Goal: Transaction & Acquisition: Book appointment/travel/reservation

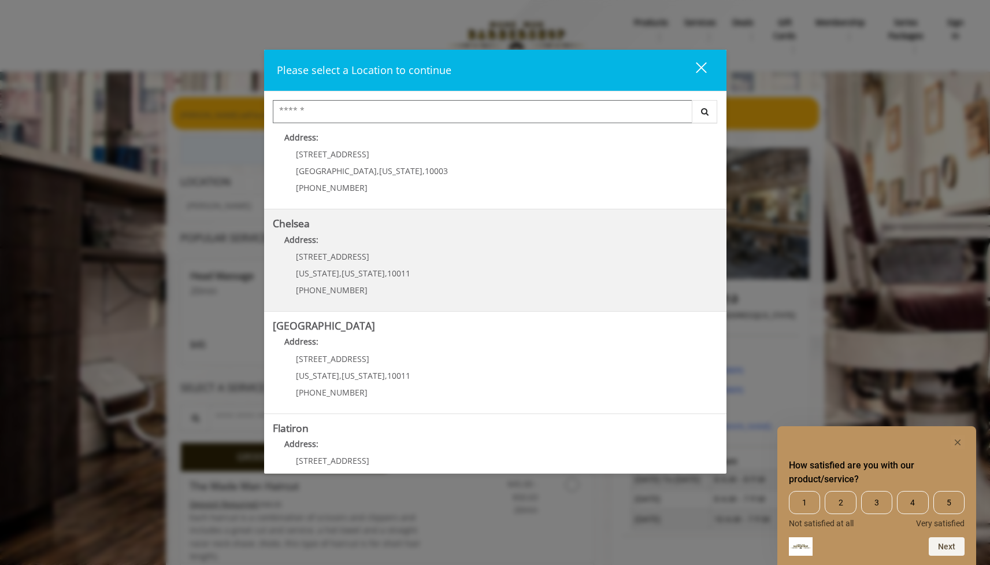
scroll to position [170, 0]
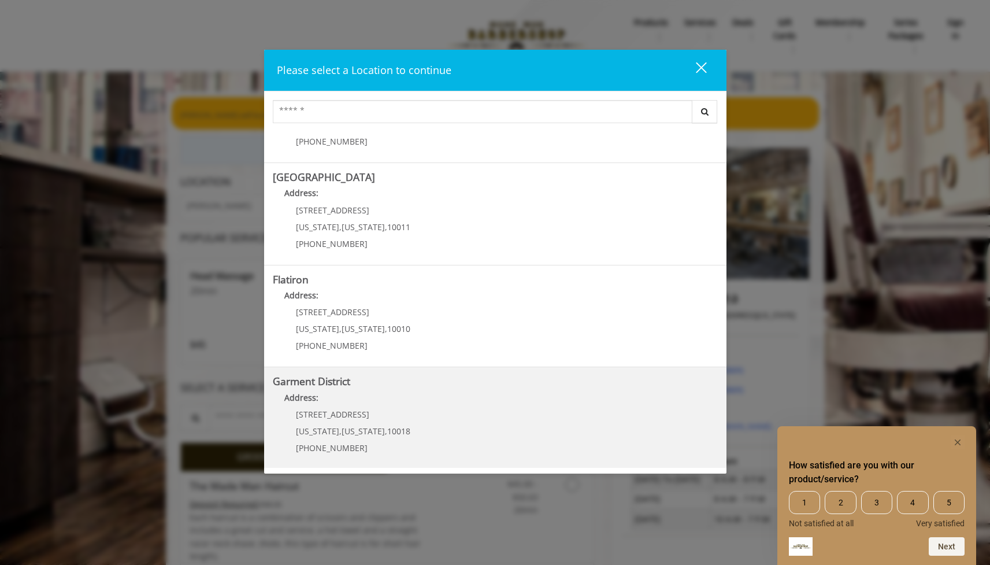
click at [442, 413] on District "Garment District Address: [STREET_ADDRESS][US_STATE][US_STATE] (212) 997-4247" at bounding box center [495, 418] width 445 height 84
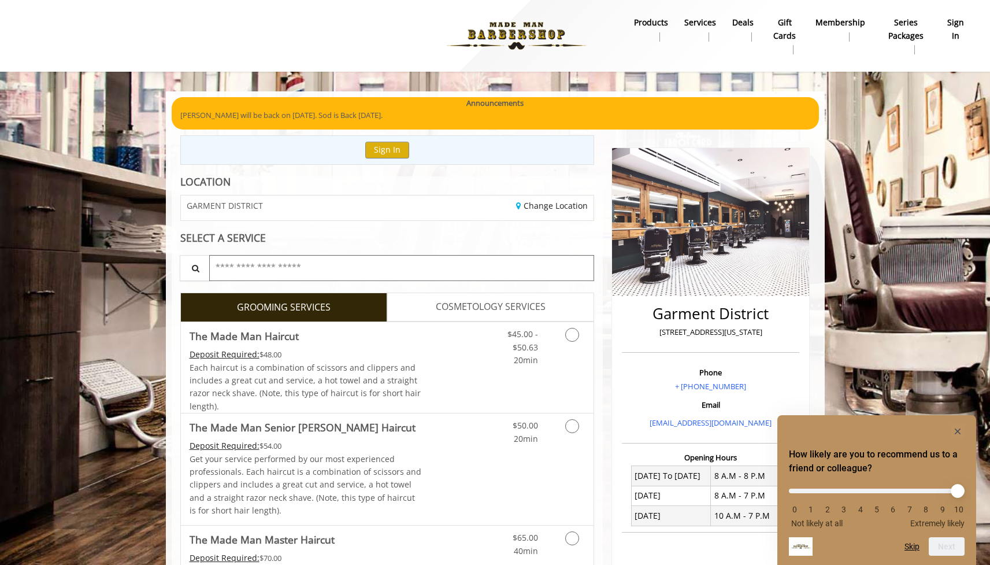
click at [377, 264] on input "text" at bounding box center [402, 268] width 386 height 26
click at [572, 338] on icon "Grooming services" at bounding box center [572, 335] width 14 height 14
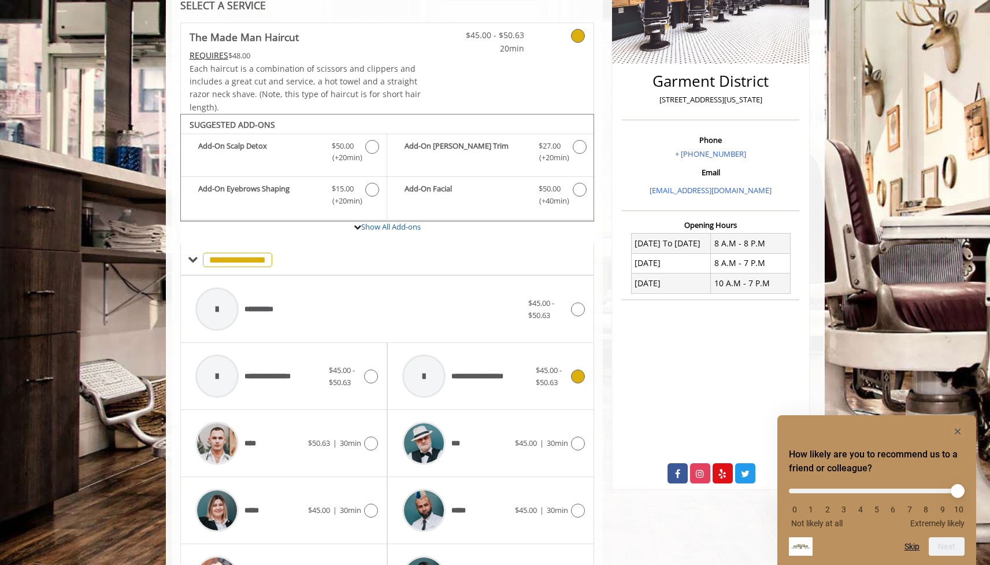
scroll to position [343, 0]
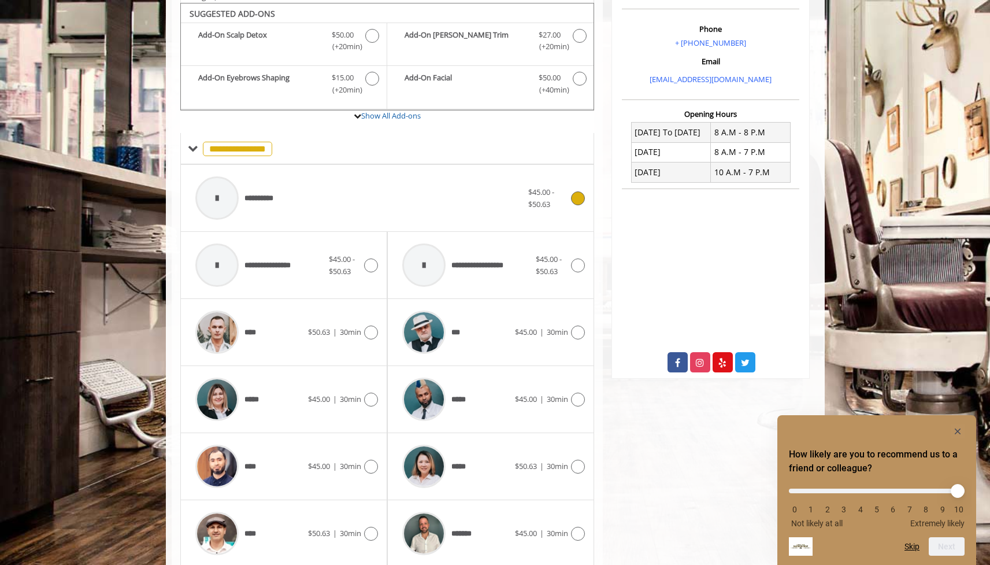
click at [585, 205] on div "**********" at bounding box center [388, 198] width 396 height 55
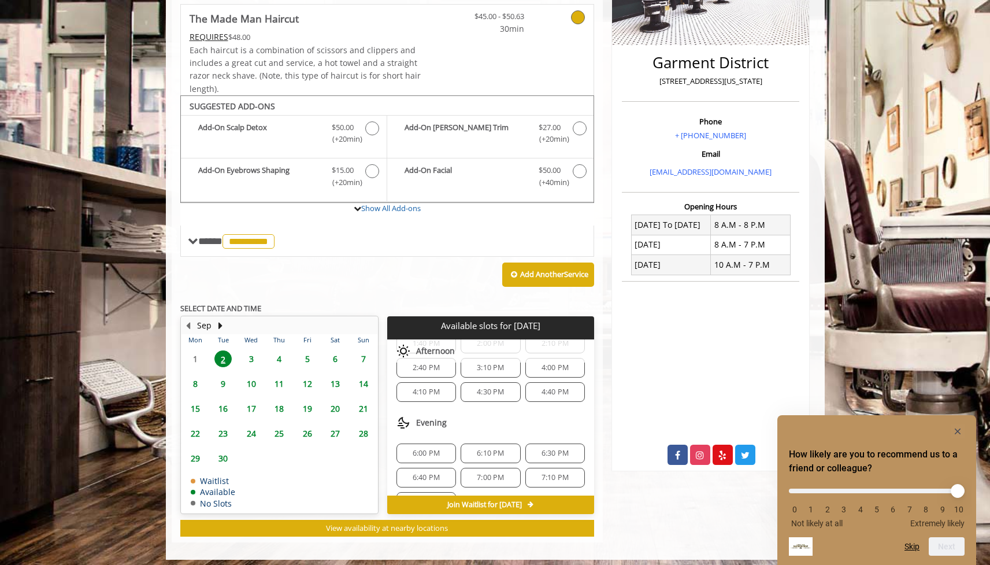
scroll to position [173, 0]
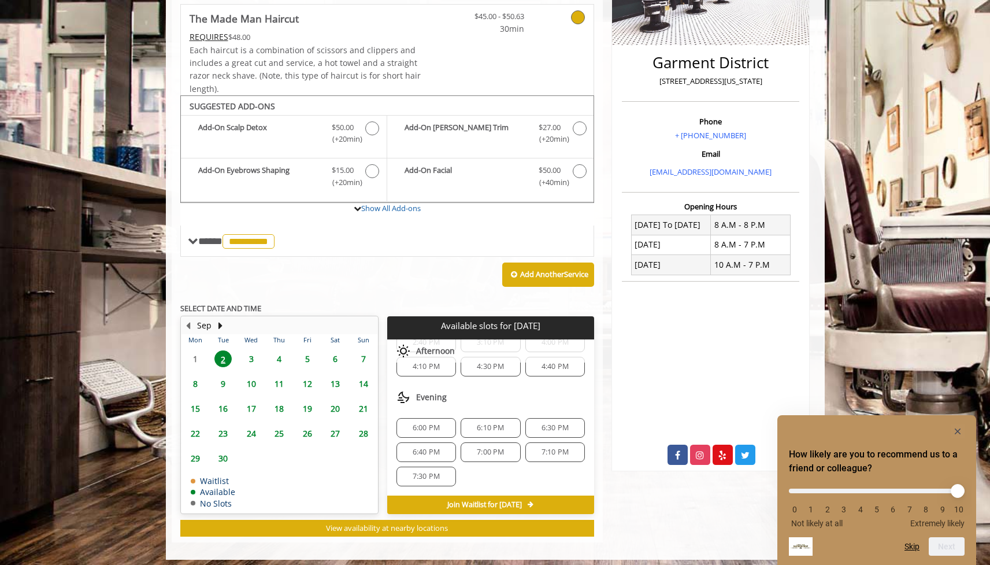
click at [249, 351] on span "3" at bounding box center [251, 358] width 17 height 17
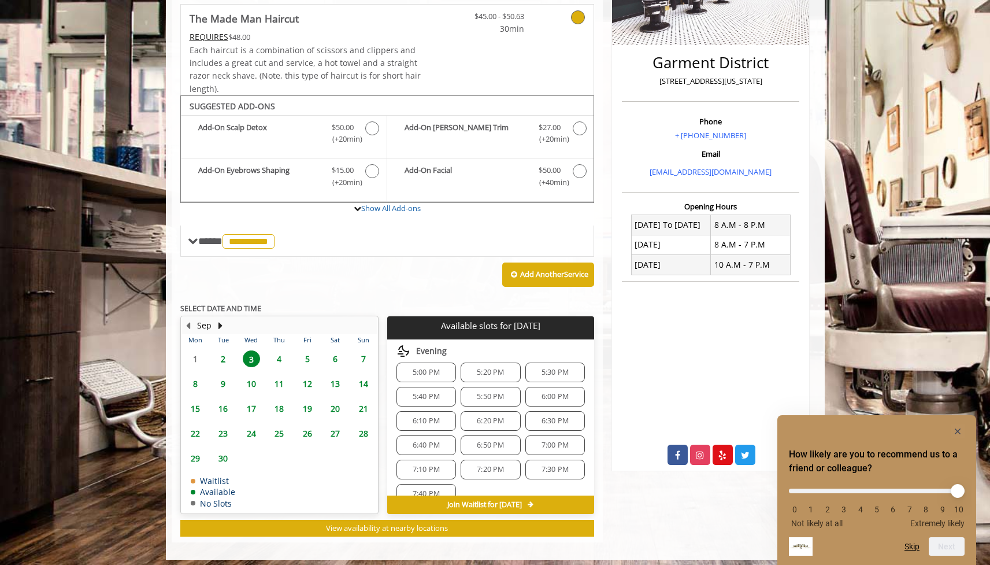
scroll to position [493, 0]
click at [546, 420] on span "6:00 PM" at bounding box center [555, 423] width 27 height 9
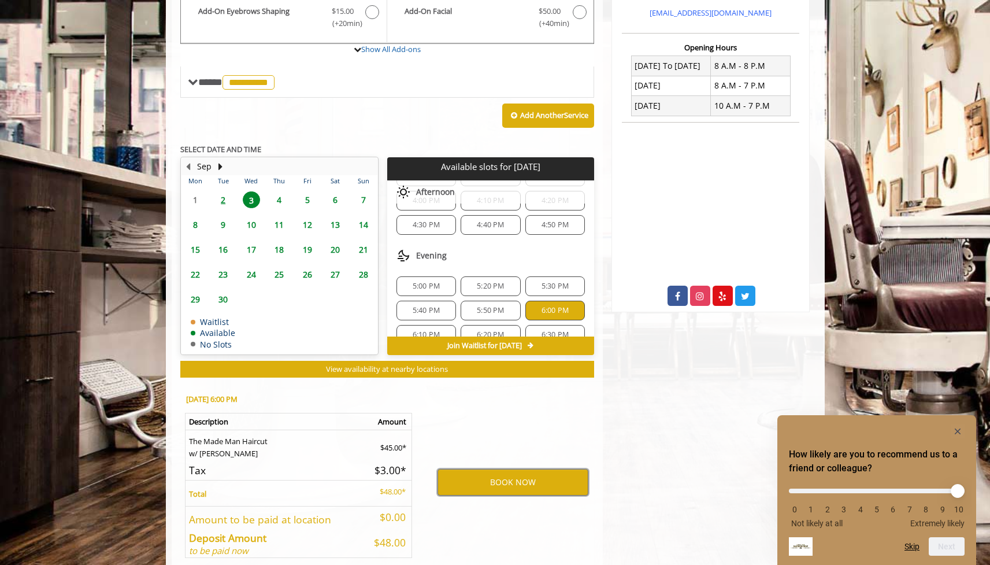
scroll to position [523, 0]
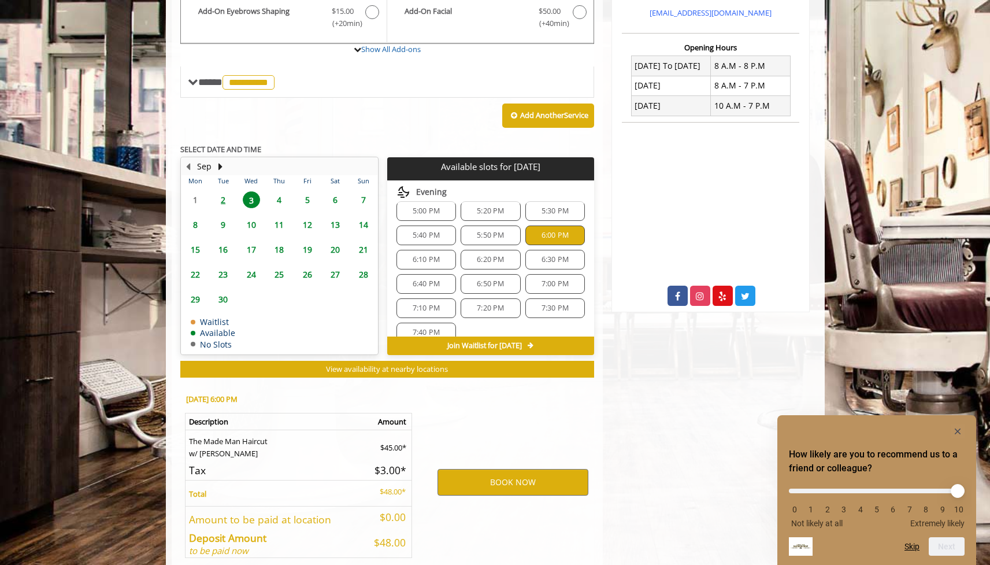
click at [443, 255] on span "6:10 PM" at bounding box center [426, 259] width 49 height 9
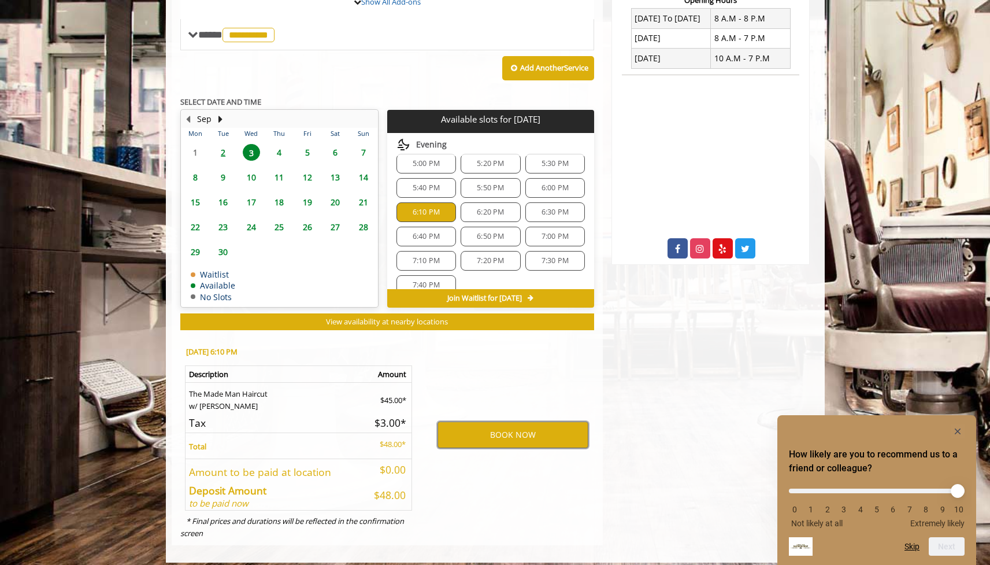
click at [488, 211] on span "6:20 PM" at bounding box center [490, 212] width 27 height 9
click at [542, 208] on span "6:30 PM" at bounding box center [555, 212] width 27 height 9
click at [423, 232] on span "6:40 PM" at bounding box center [426, 236] width 27 height 9
click at [486, 234] on span "6:50 PM" at bounding box center [490, 236] width 27 height 9
click at [536, 232] on span "7:00 PM" at bounding box center [555, 236] width 49 height 9
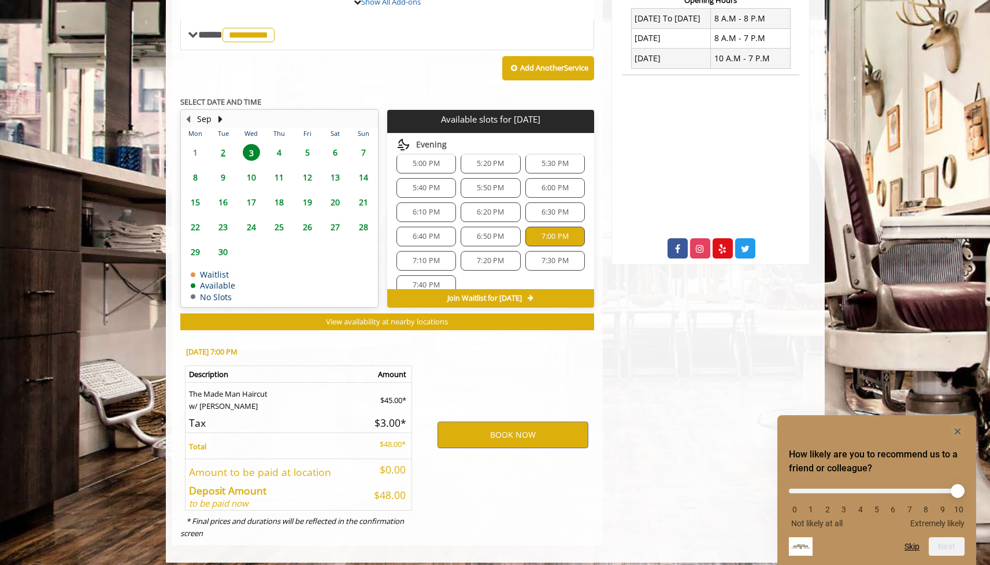
click at [436, 256] on span "7:10 PM" at bounding box center [426, 260] width 27 height 9
click at [484, 258] on span "7:20 PM" at bounding box center [490, 260] width 27 height 9
click at [542, 256] on span "7:30 PM" at bounding box center [555, 260] width 27 height 9
click at [442, 280] on span "7:40 PM" at bounding box center [426, 284] width 49 height 9
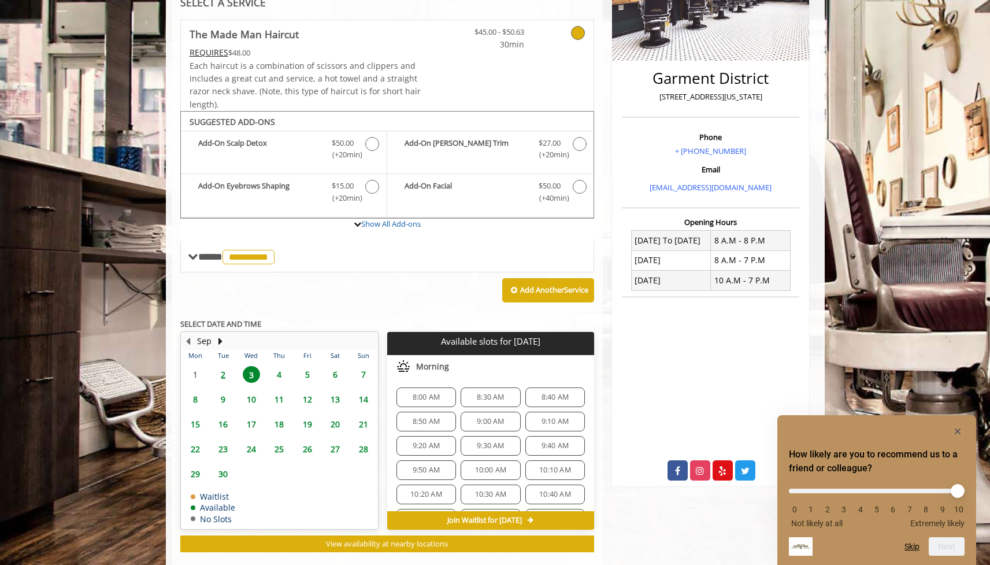
click at [420, 393] on span "8:00 AM" at bounding box center [426, 397] width 27 height 9
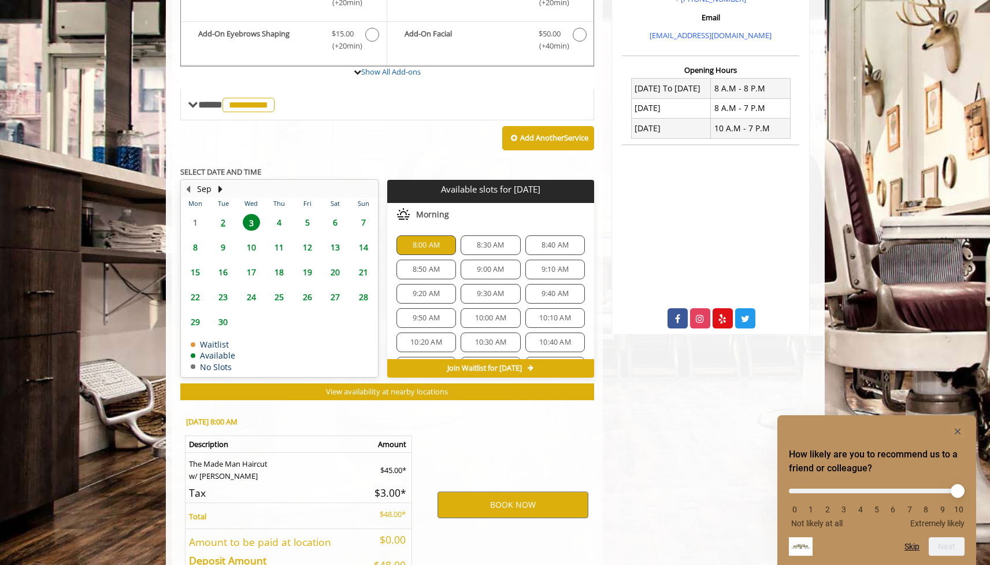
scroll to position [457, 0]
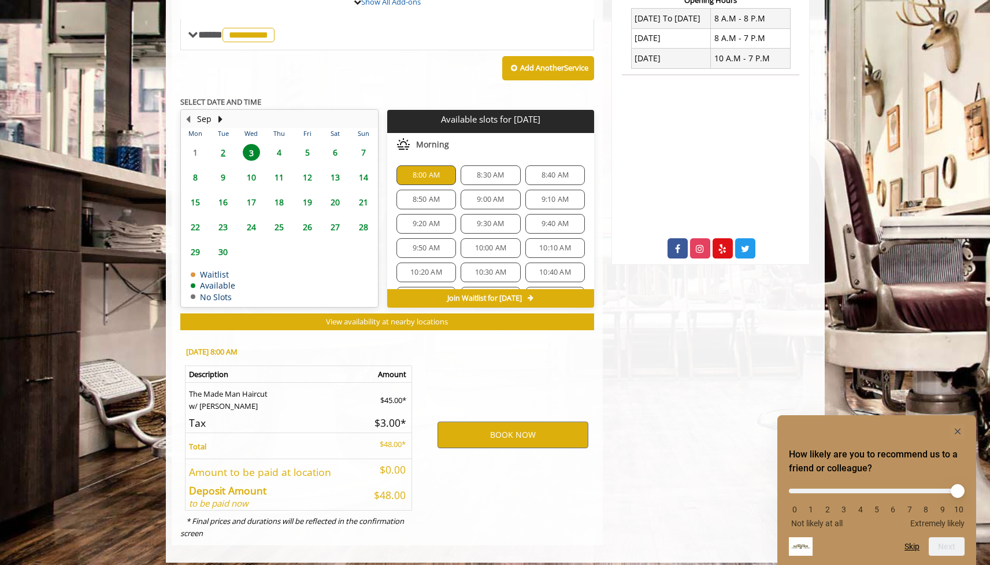
click at [484, 175] on div "8:30 AM" at bounding box center [491, 175] width 60 height 20
click at [553, 176] on div "8:40 AM" at bounding box center [555, 175] width 60 height 20
click at [547, 195] on span "9:10 AM" at bounding box center [555, 199] width 27 height 9
click at [490, 195] on span "9:00 AM" at bounding box center [490, 199] width 27 height 9
click at [434, 195] on span "8:50 AM" at bounding box center [426, 199] width 27 height 9
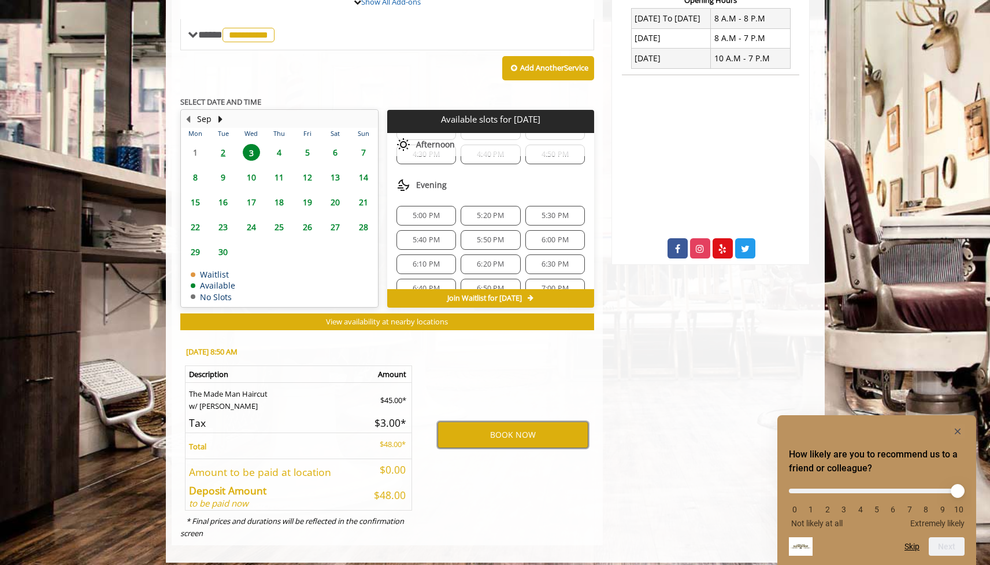
scroll to position [488, 0]
click at [542, 218] on span "6:00 PM" at bounding box center [555, 221] width 27 height 9
click at [957, 426] on rect "Hide survey" at bounding box center [958, 431] width 14 height 14
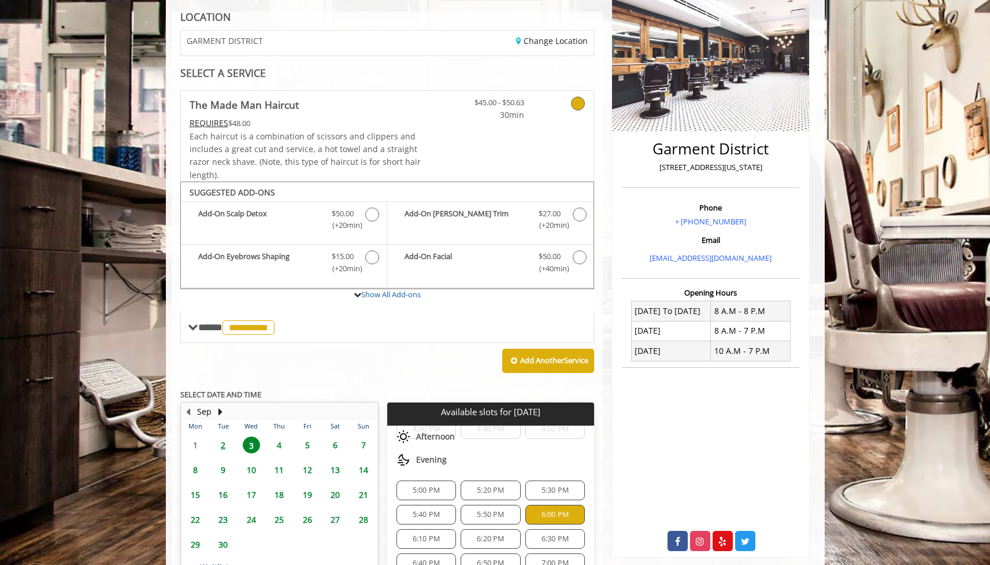
scroll to position [260, 0]
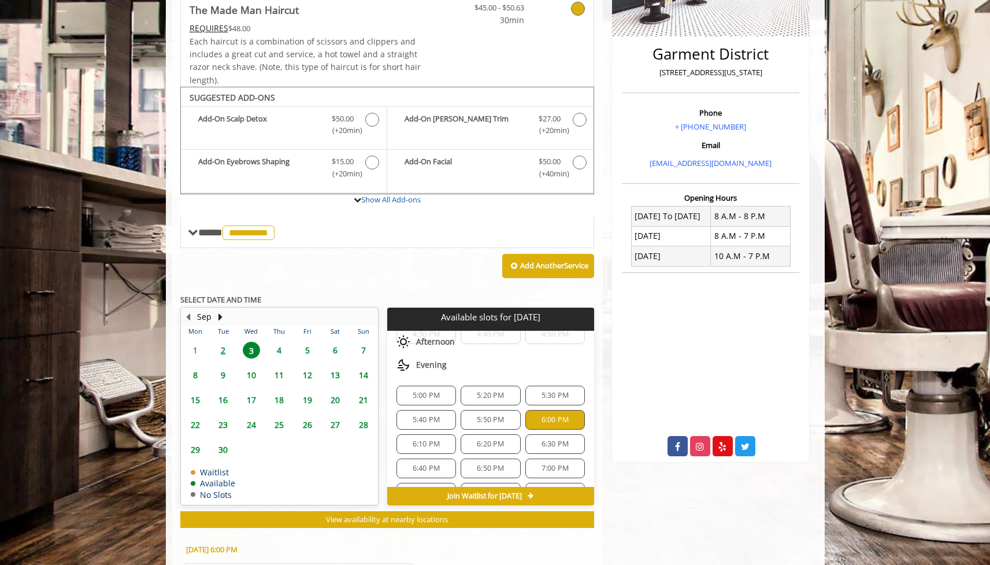
click at [276, 342] on span "4" at bounding box center [279, 350] width 17 height 17
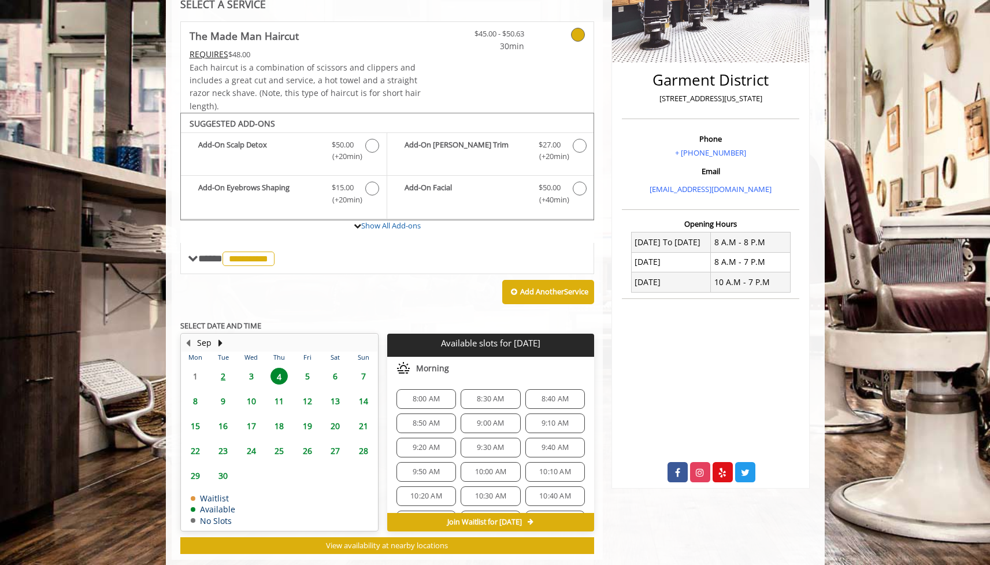
scroll to position [251, 0]
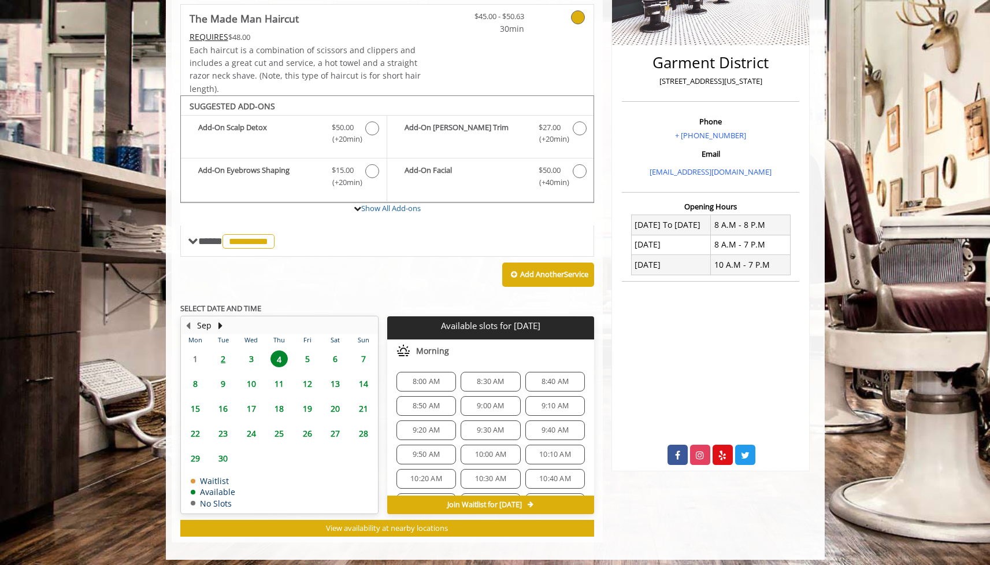
click at [471, 425] on span "9:30 AM" at bounding box center [490, 429] width 49 height 9
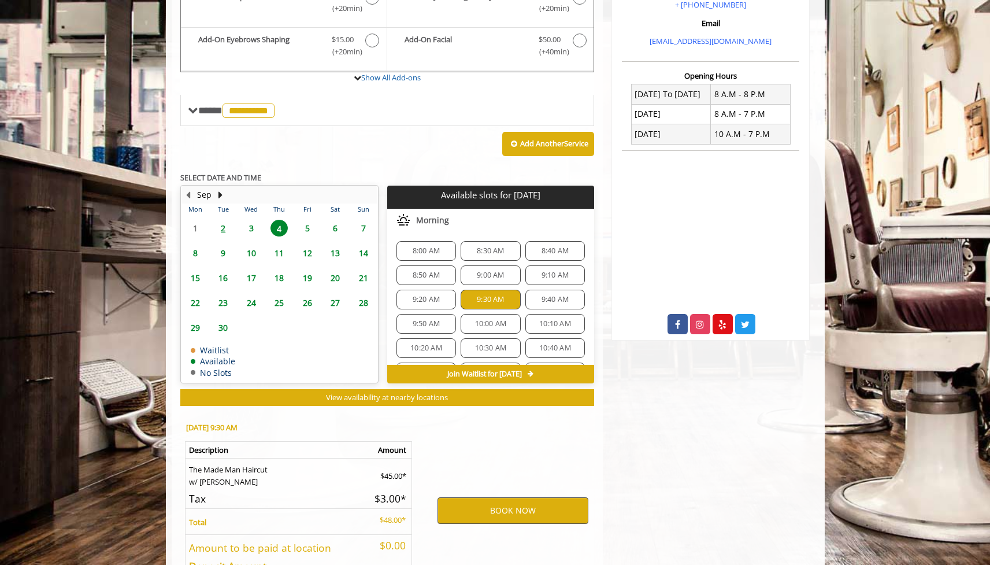
scroll to position [457, 0]
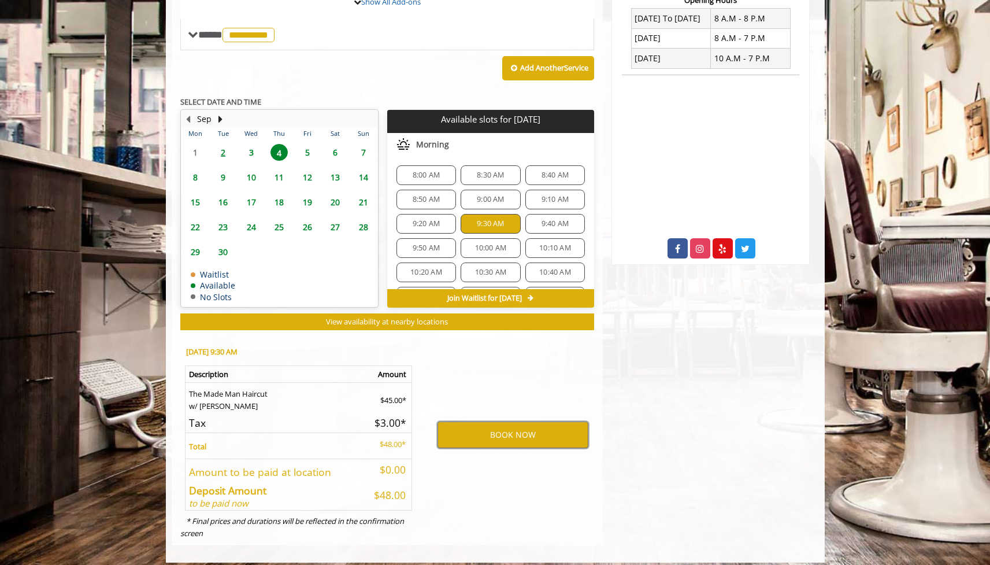
click at [553, 262] on div "10:40 AM" at bounding box center [555, 272] width 60 height 20
click at [558, 238] on div "10:10 AM" at bounding box center [555, 248] width 60 height 20
click at [558, 195] on span "9:10 AM" at bounding box center [555, 199] width 27 height 9
click at [474, 229] on div "8:00 AM 8:30 AM 8:40 AM 8:50 AM 9:00 AM 9:10 AM 9:20 AM 9:30 AM 9:40 AM 9:50 AM…" at bounding box center [490, 260] width 207 height 208
click at [250, 145] on span "3" at bounding box center [251, 152] width 17 height 17
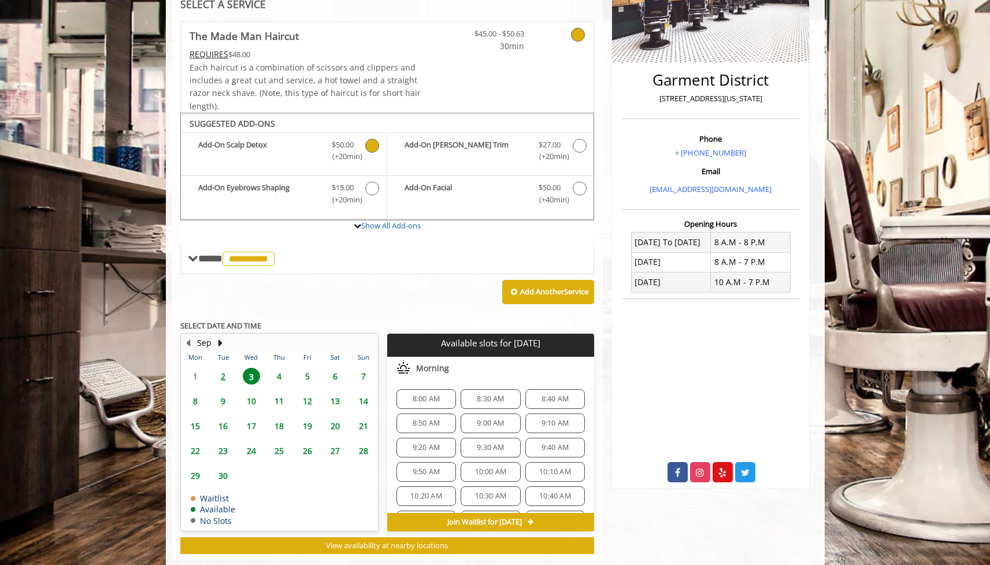
scroll to position [251, 0]
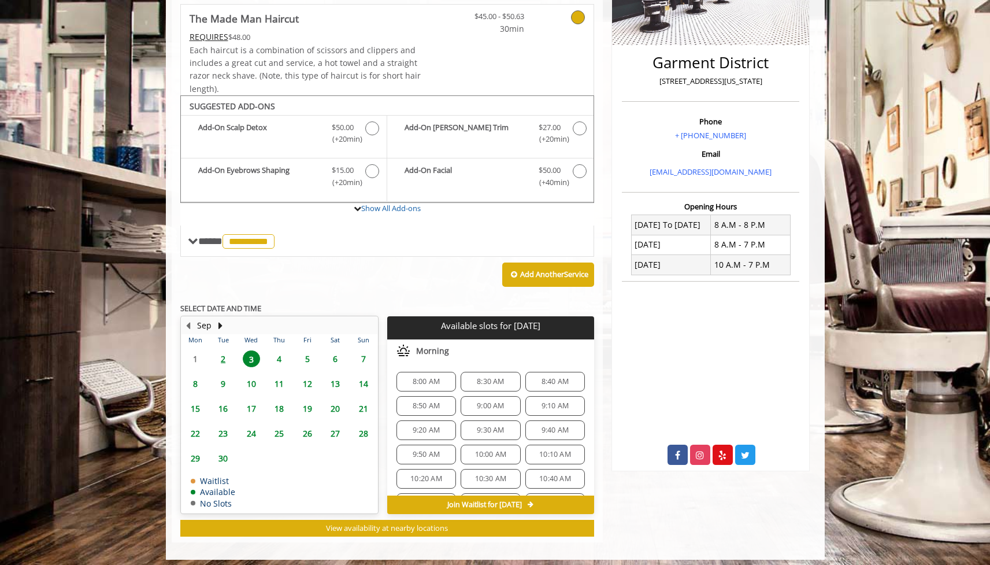
click at [223, 350] on span "2" at bounding box center [222, 358] width 17 height 17
click at [251, 354] on span "3" at bounding box center [251, 358] width 17 height 17
click at [254, 350] on span "3" at bounding box center [251, 358] width 17 height 17
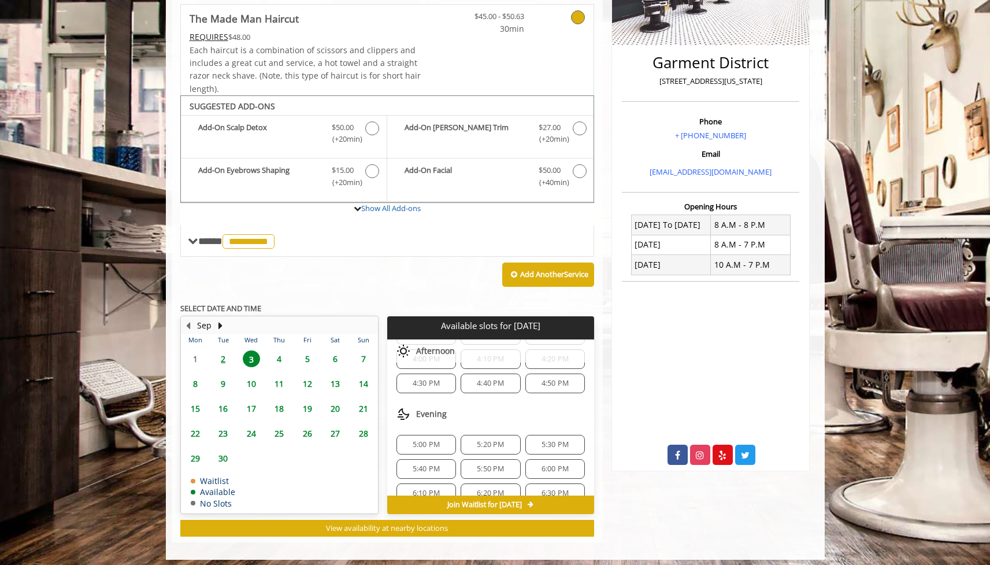
click at [549, 469] on div "6:00 PM" at bounding box center [555, 469] width 60 height 20
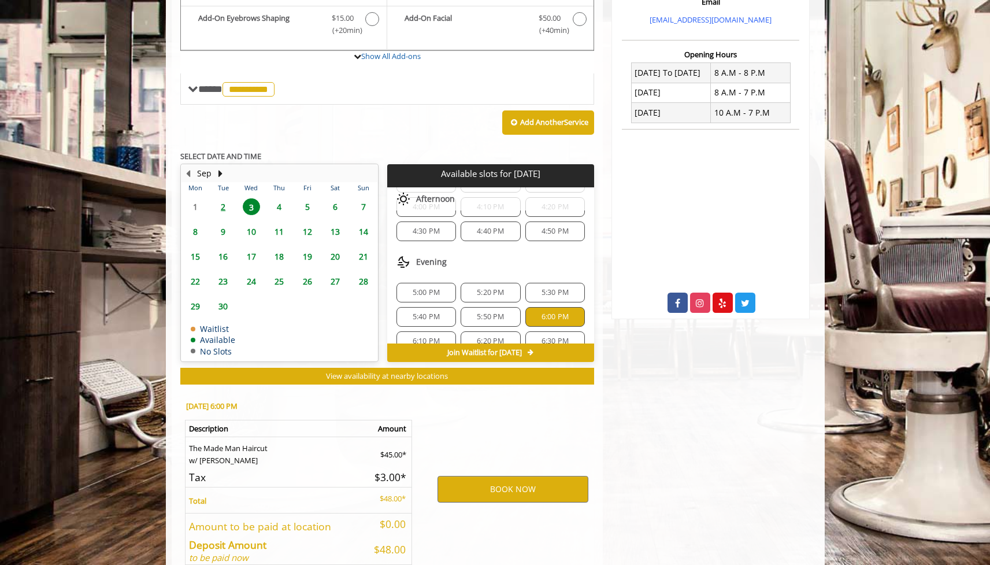
scroll to position [457, 0]
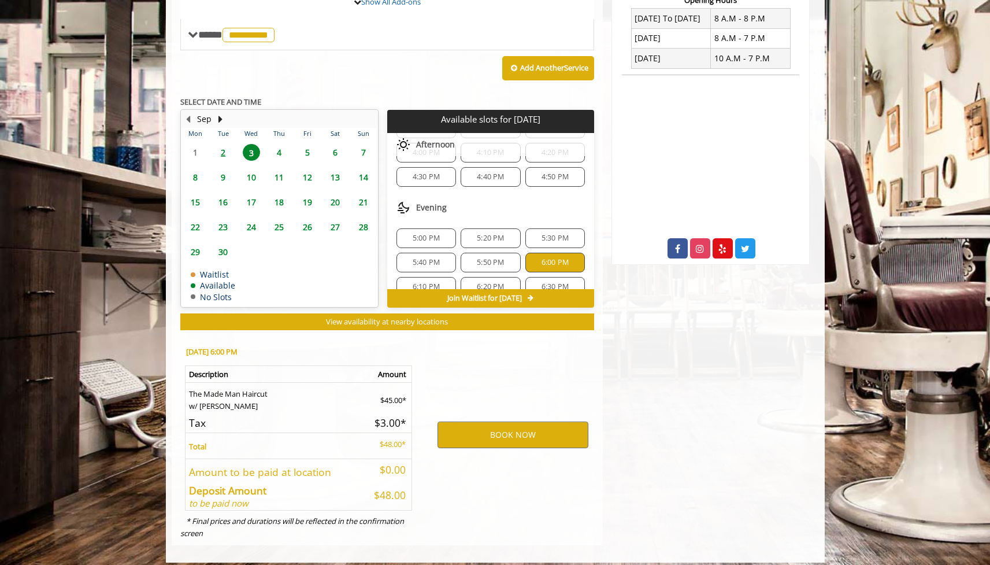
click at [513, 294] on span "Join Waitlist for [DATE]" at bounding box center [484, 298] width 75 height 9
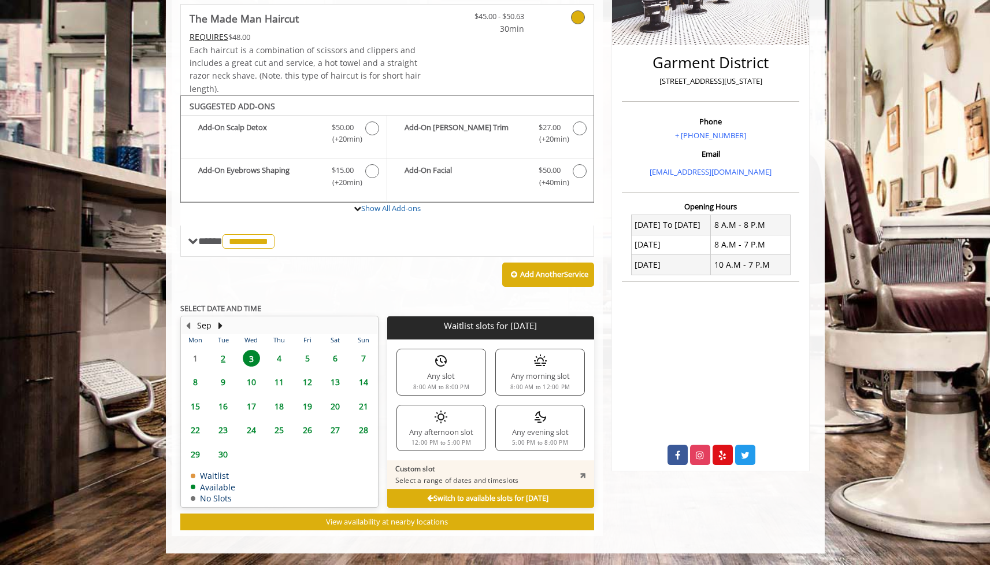
scroll to position [243, 0]
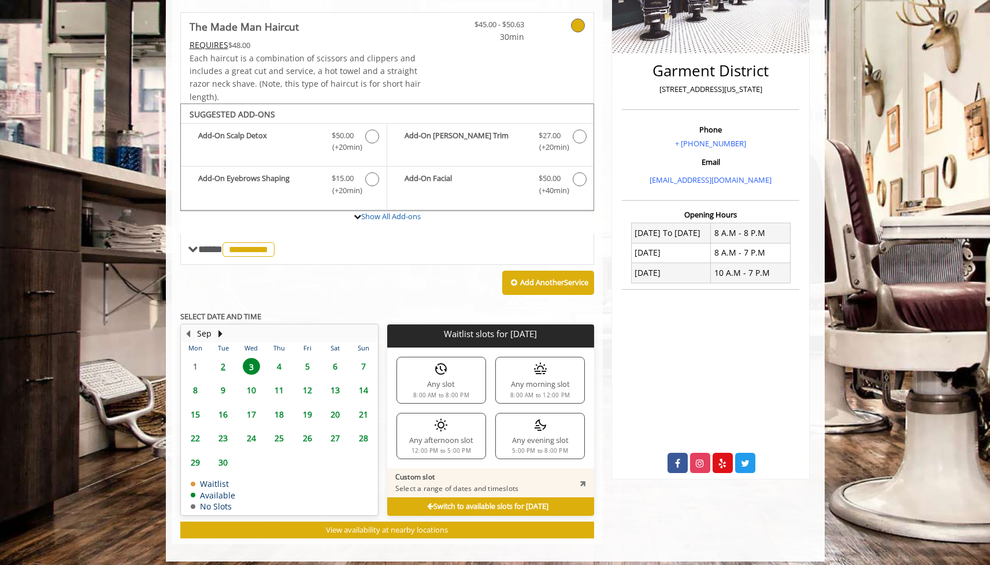
click at [506, 501] on b "Switch to available slots for [DATE]" at bounding box center [487, 506] width 121 height 10
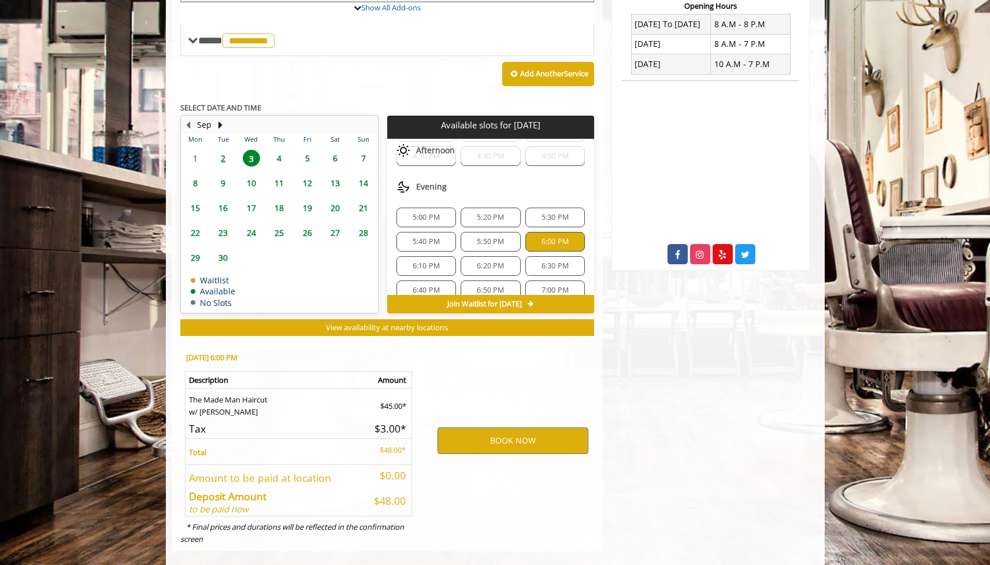
scroll to position [457, 0]
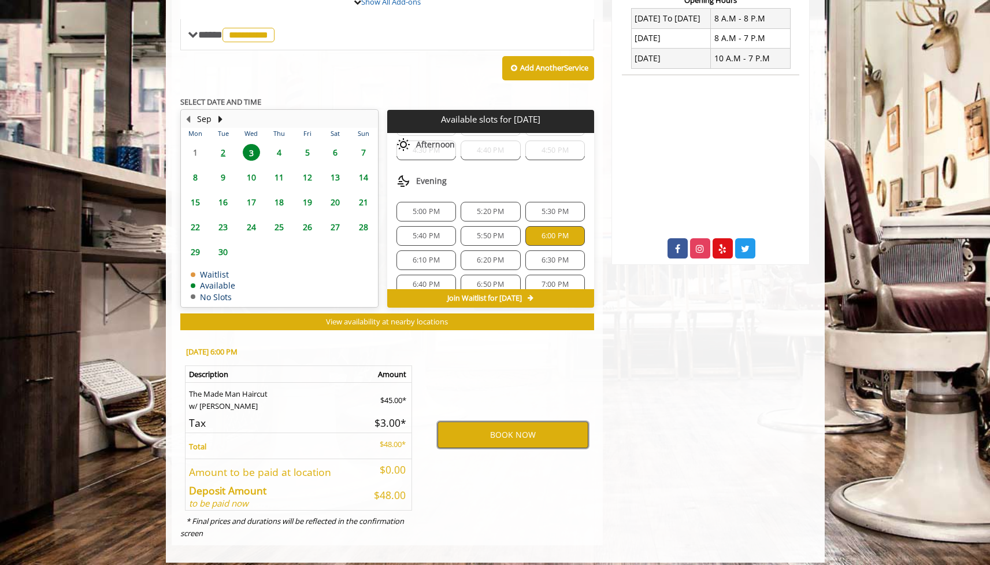
click at [512, 426] on button "BOOK NOW" at bounding box center [513, 434] width 151 height 27
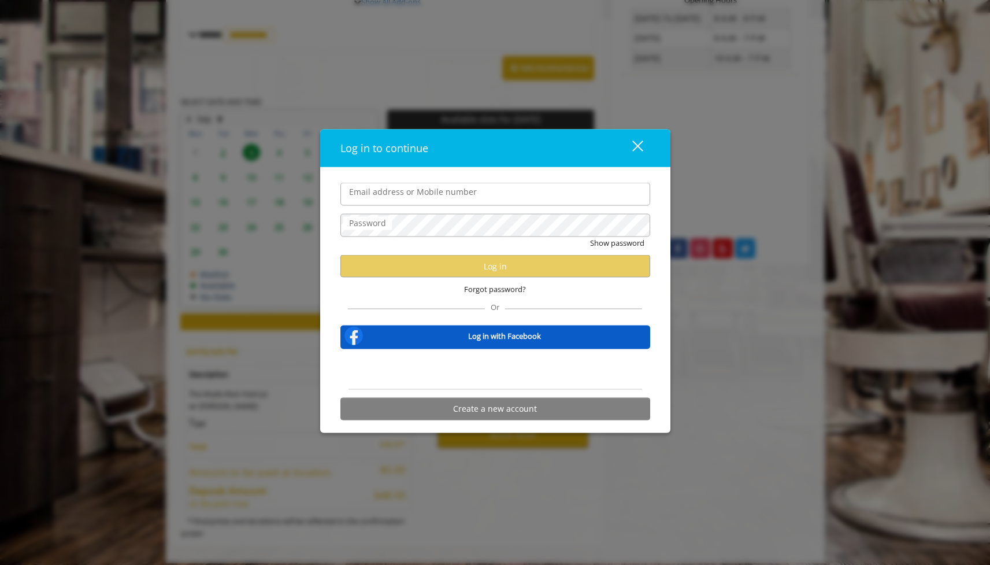
click at [503, 335] on b "Log in with Facebook" at bounding box center [504, 336] width 73 height 12
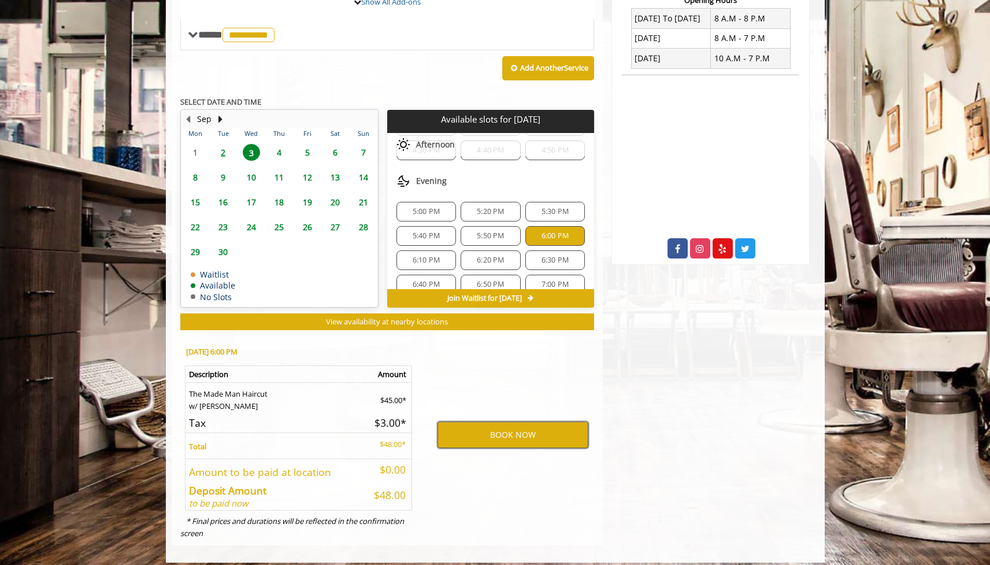
click at [516, 426] on button "BOOK NOW" at bounding box center [513, 434] width 151 height 27
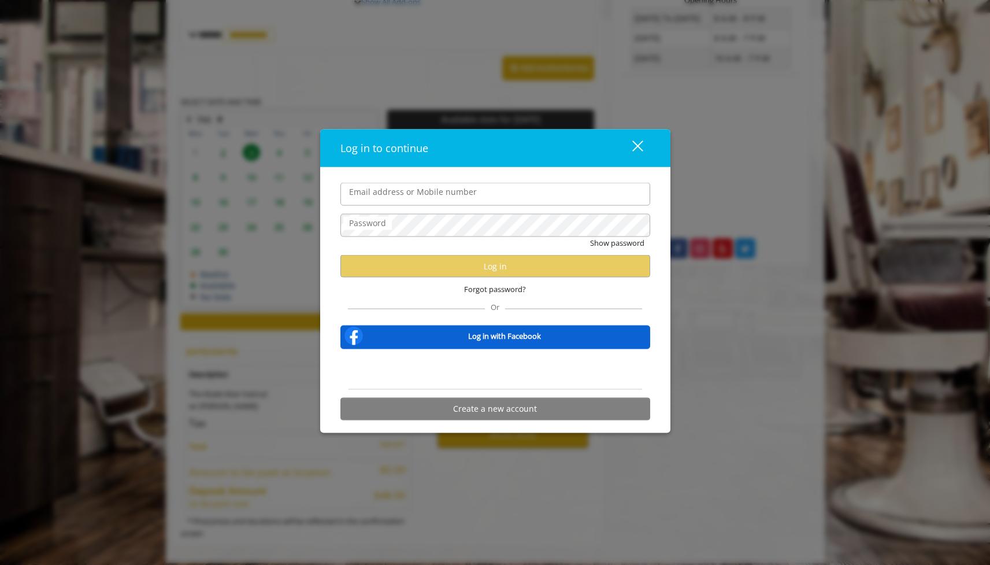
click at [509, 365] on div "Sign in with Google. Opens in new tab" at bounding box center [495, 368] width 106 height 25
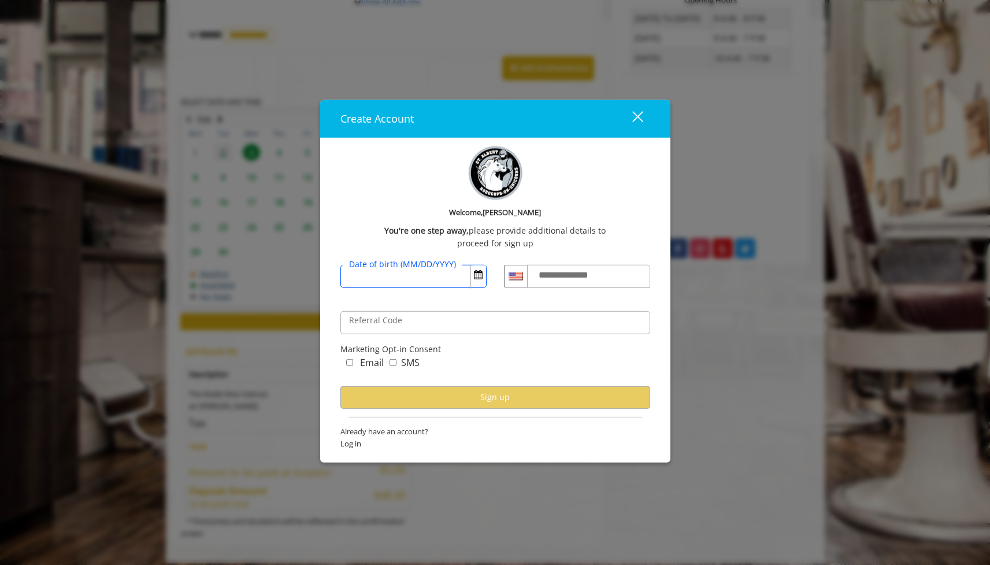
click at [438, 282] on input "Date of birth (MM/DD/YYYY)" at bounding box center [413, 276] width 146 height 23
type input "**********"
type input "*"
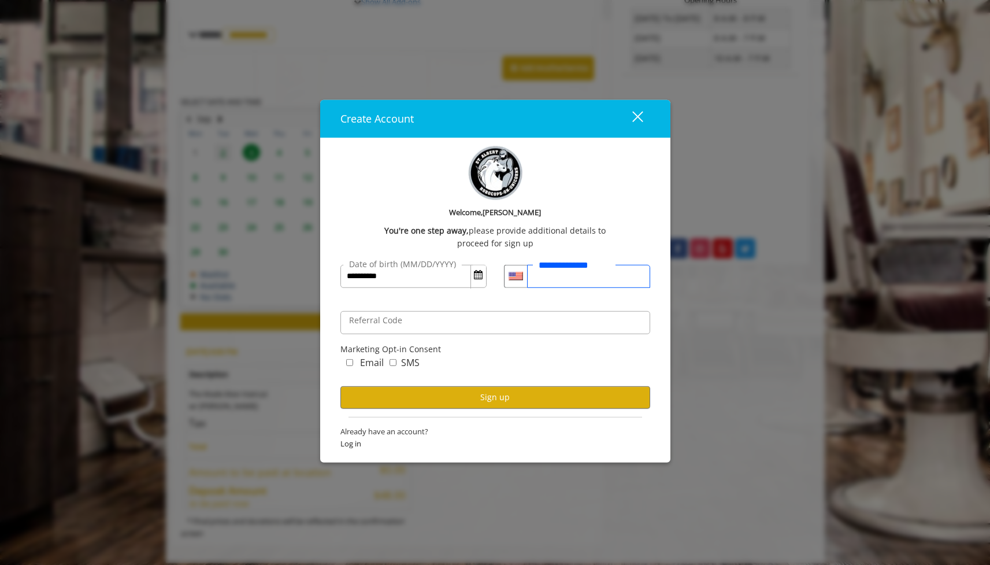
type input "**********"
click at [493, 396] on button "Sign up" at bounding box center [495, 397] width 310 height 23
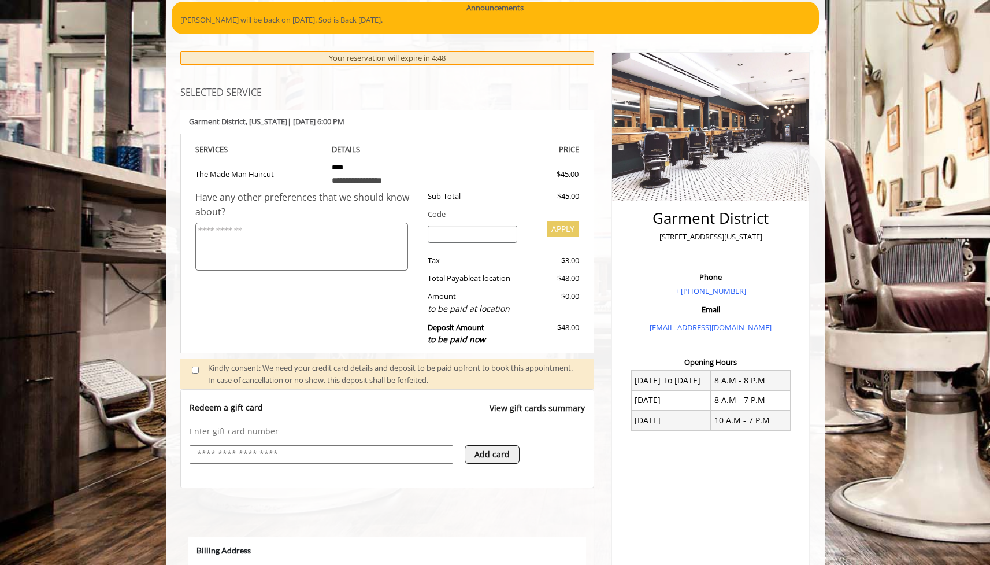
select select "***"
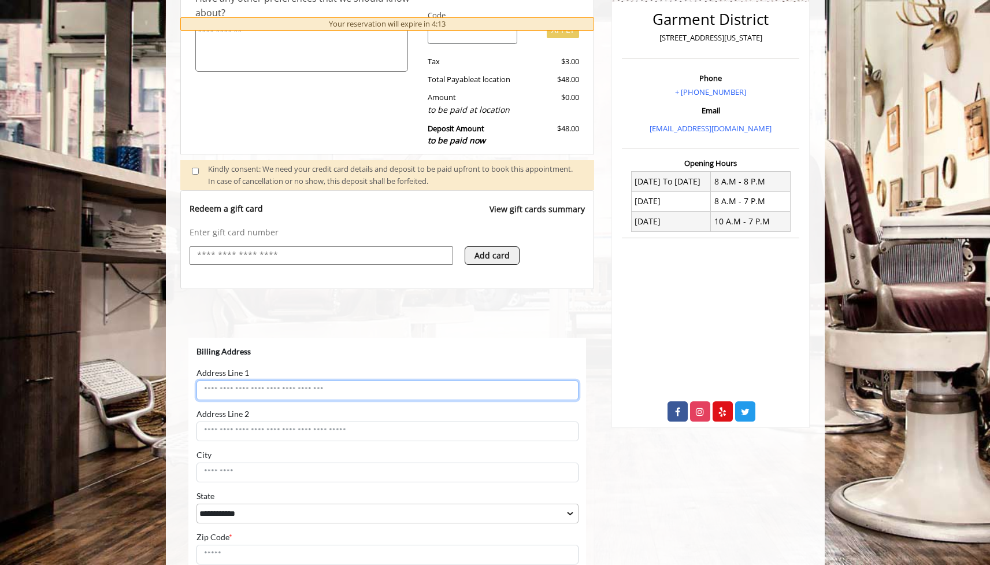
scroll to position [395, 0]
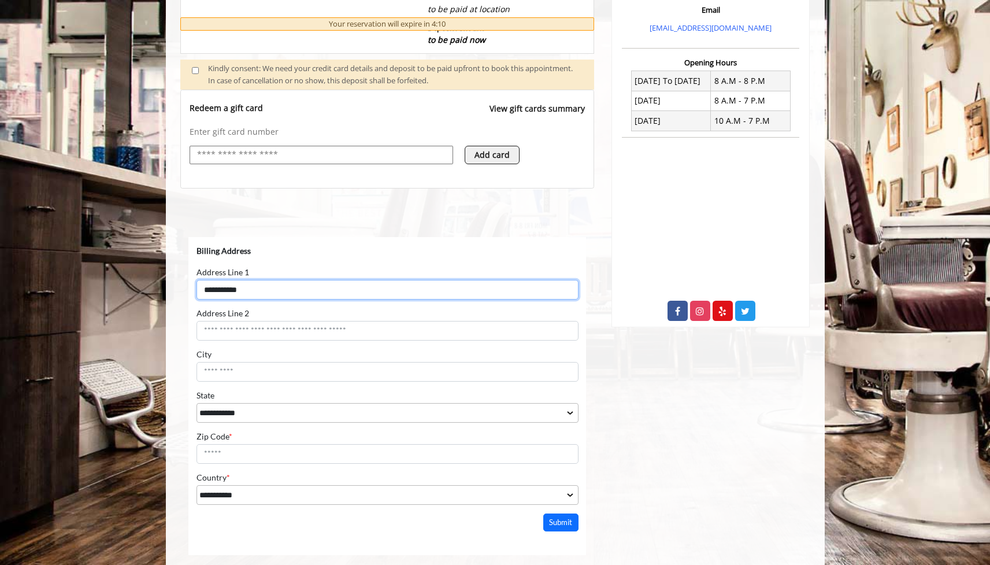
type input "**********"
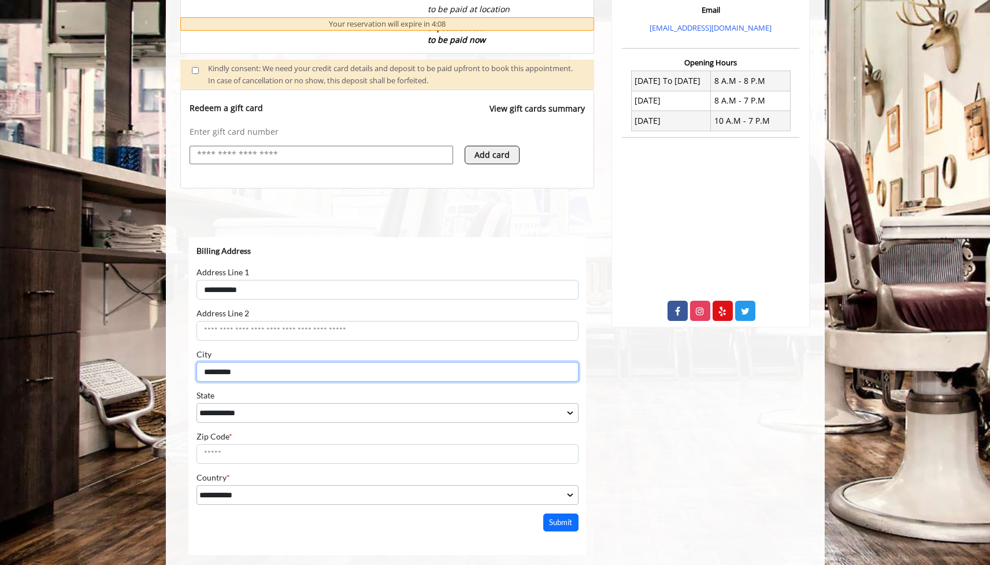
type input "*********"
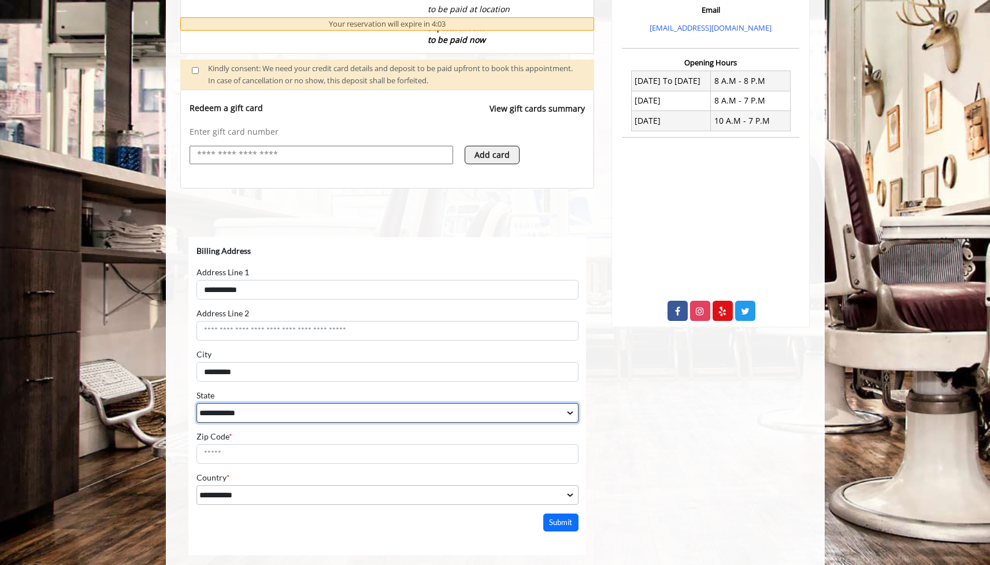
select select "**"
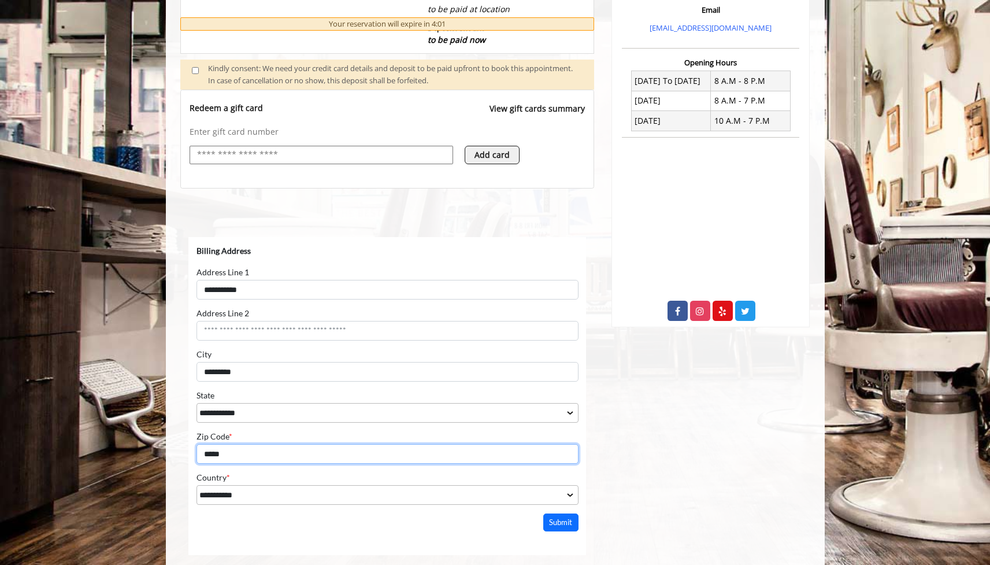
type input "*****"
click at [559, 523] on button "Submit" at bounding box center [561, 522] width 36 height 18
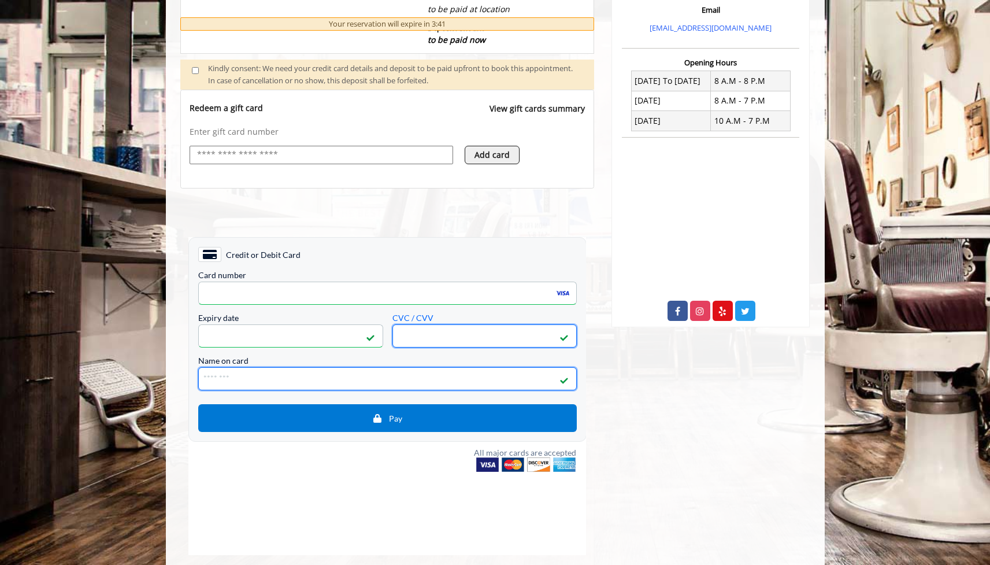
click at [331, 377] on input "Name on card" at bounding box center [387, 377] width 379 height 23
type input "**********"
click at [386, 414] on span "Pay" at bounding box center [386, 417] width 361 height 10
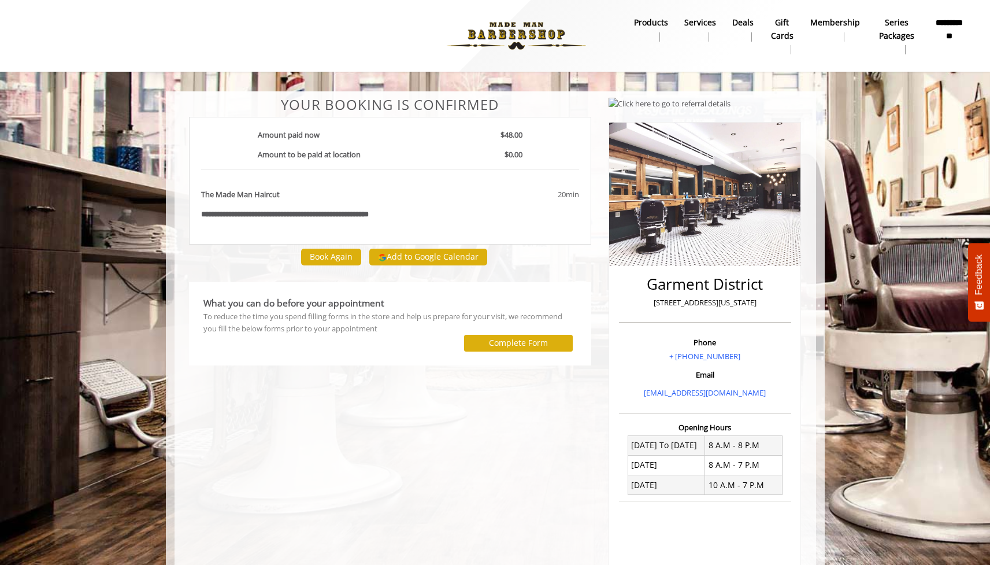
click at [428, 256] on button "Add to Google Calendar" at bounding box center [428, 257] width 118 height 17
